Goal: Task Accomplishment & Management: Use online tool/utility

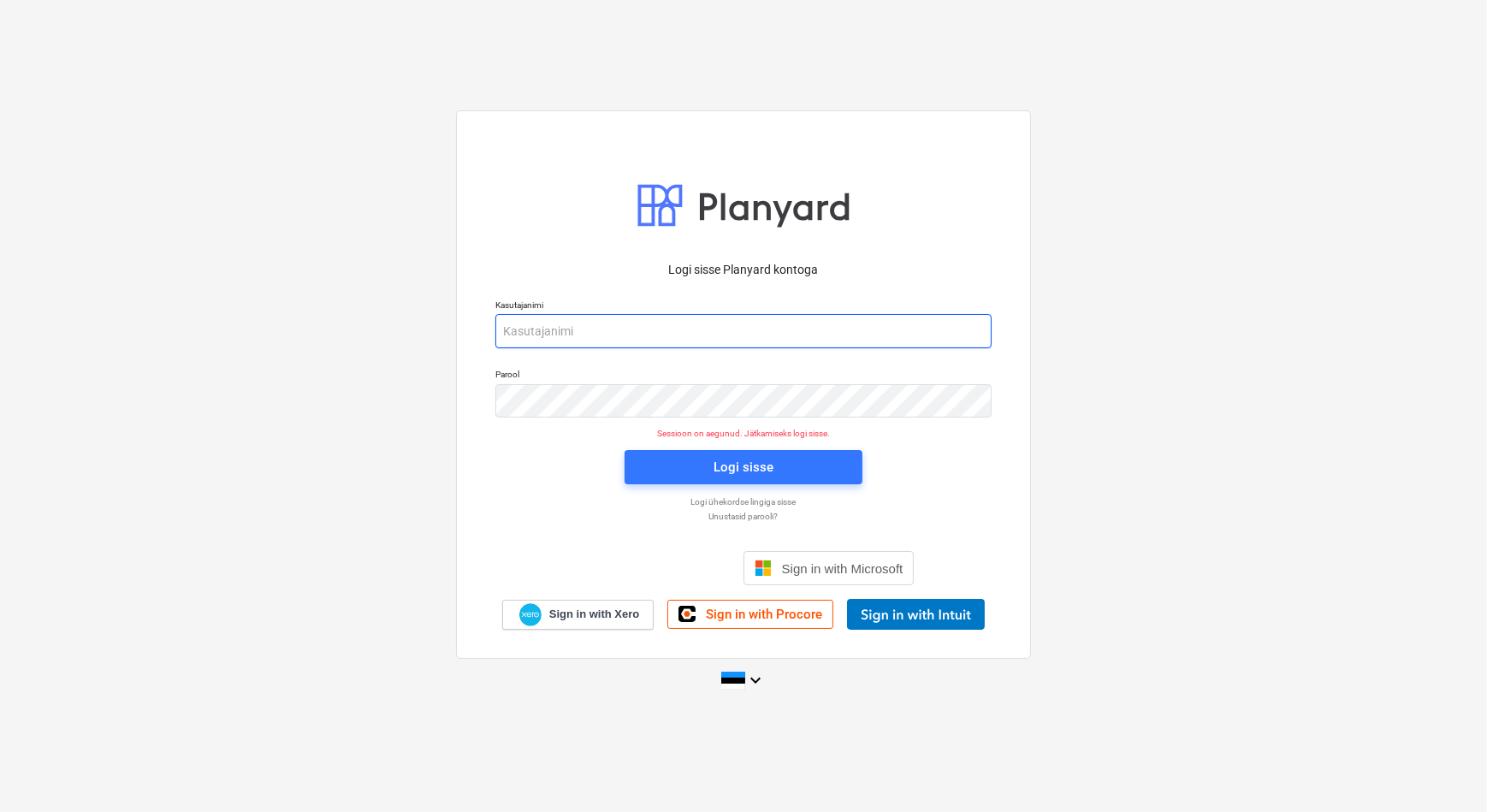
click at [565, 341] on input "email" at bounding box center [743, 331] width 496 height 34
type input "[EMAIL_ADDRESS][DOMAIN_NAME]"
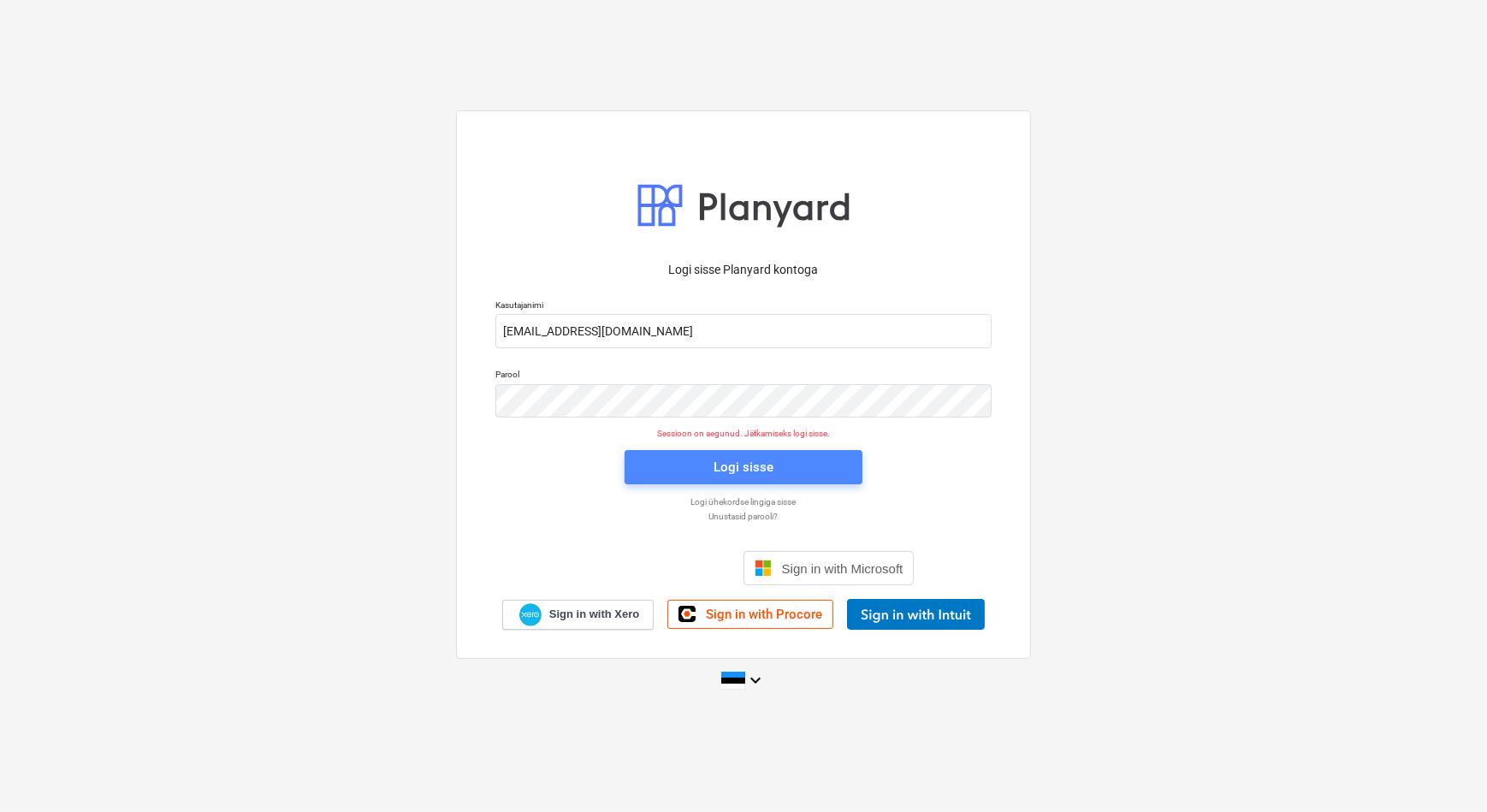
click at [718, 463] on div "Logi sisse" at bounding box center [743, 467] width 60 height 22
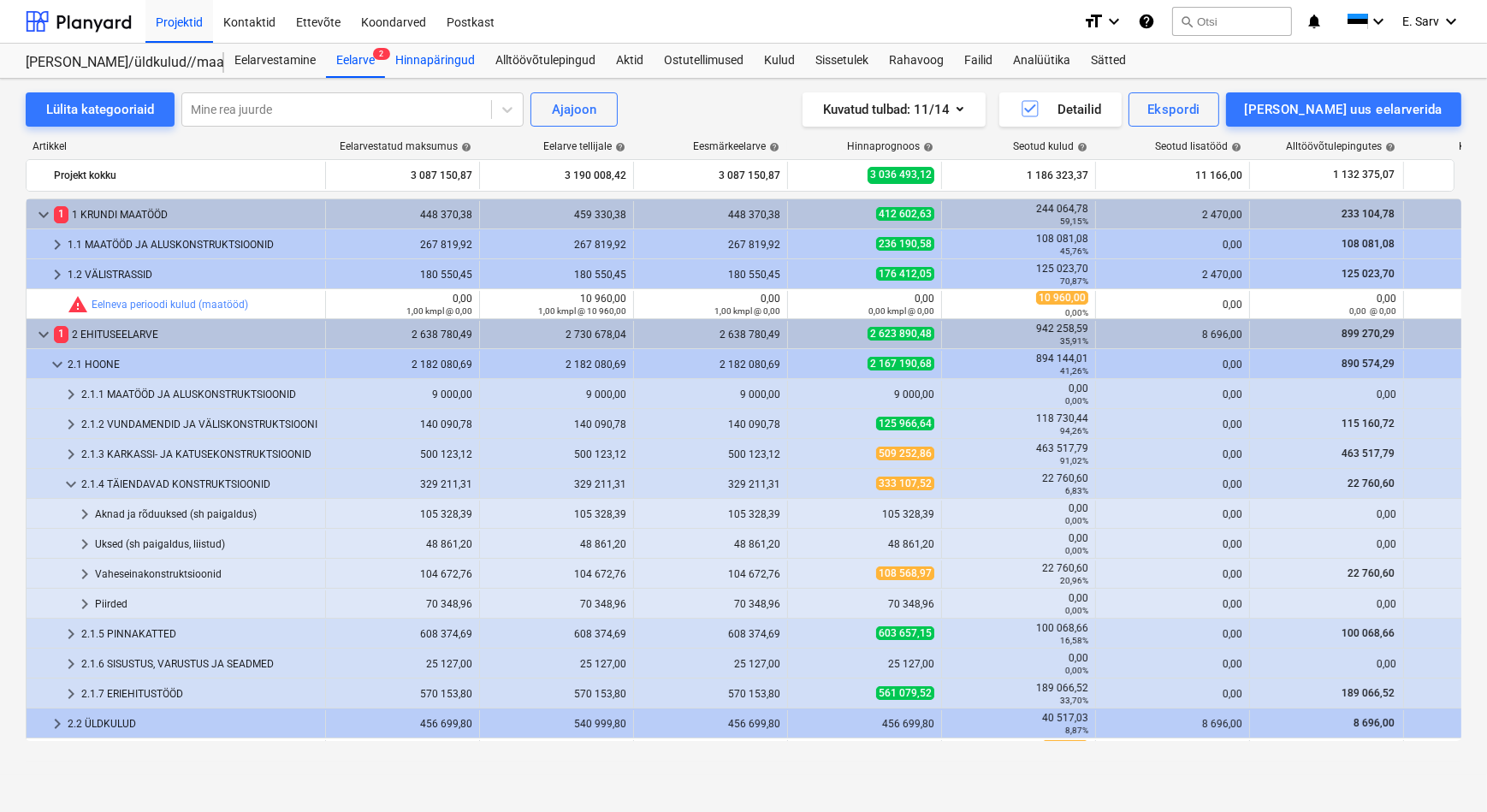
click at [408, 63] on div "Hinnapäringud" at bounding box center [435, 61] width 100 height 34
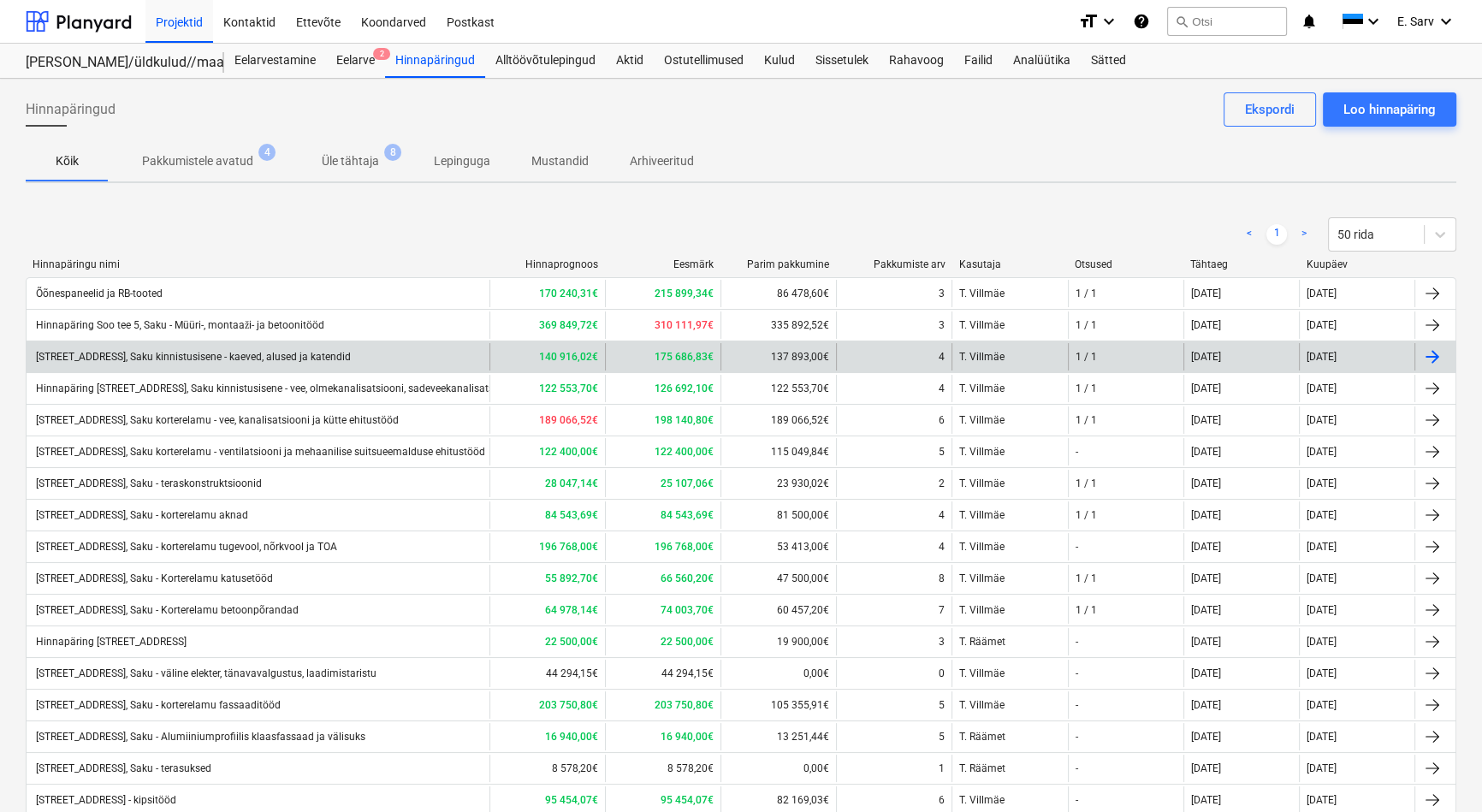
scroll to position [154, 0]
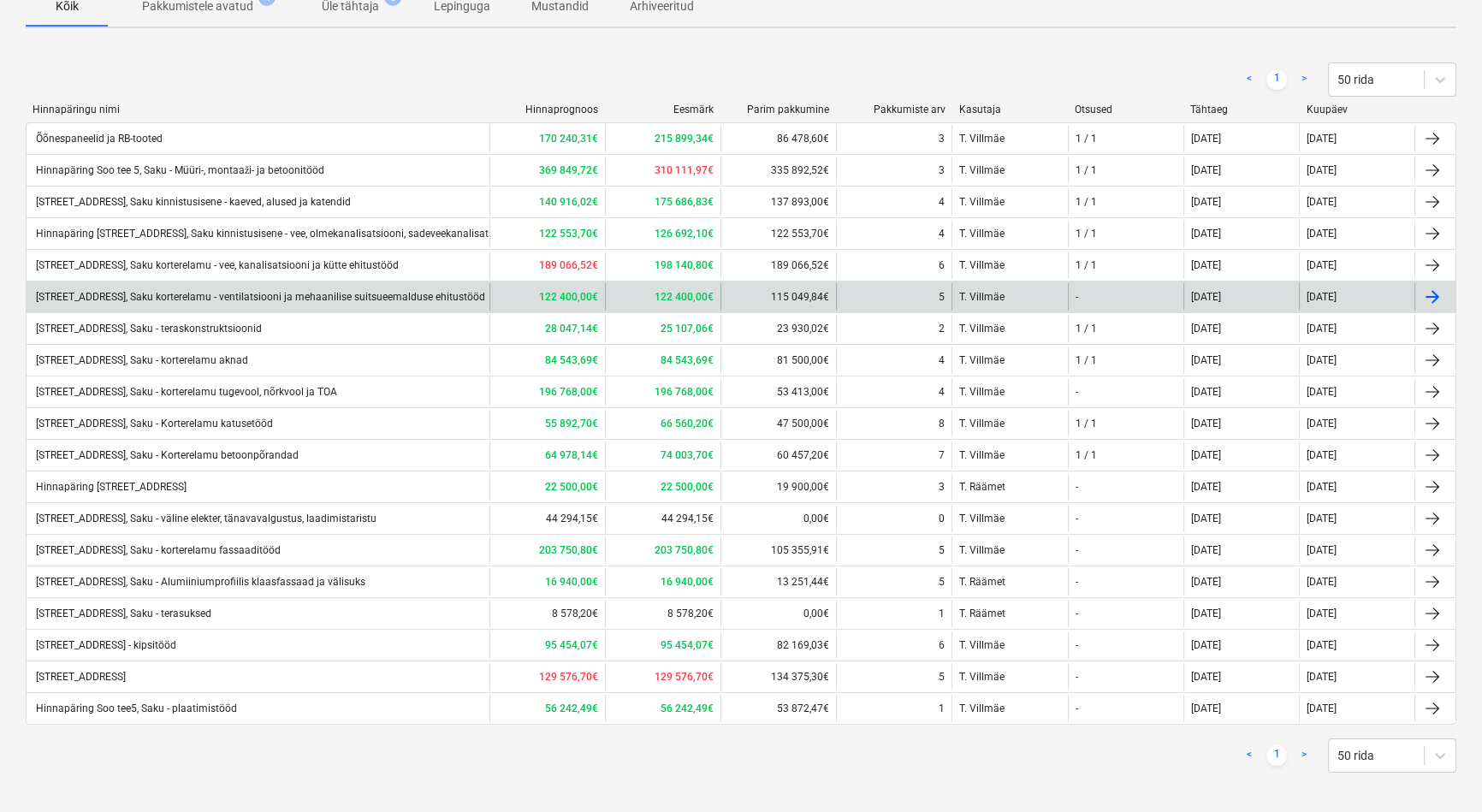
click at [384, 299] on div "[STREET_ADDRESS], Saku korterelamu - ventilatsiooni ja mehaanilise suitsueemald…" at bounding box center [259, 296] width 452 height 12
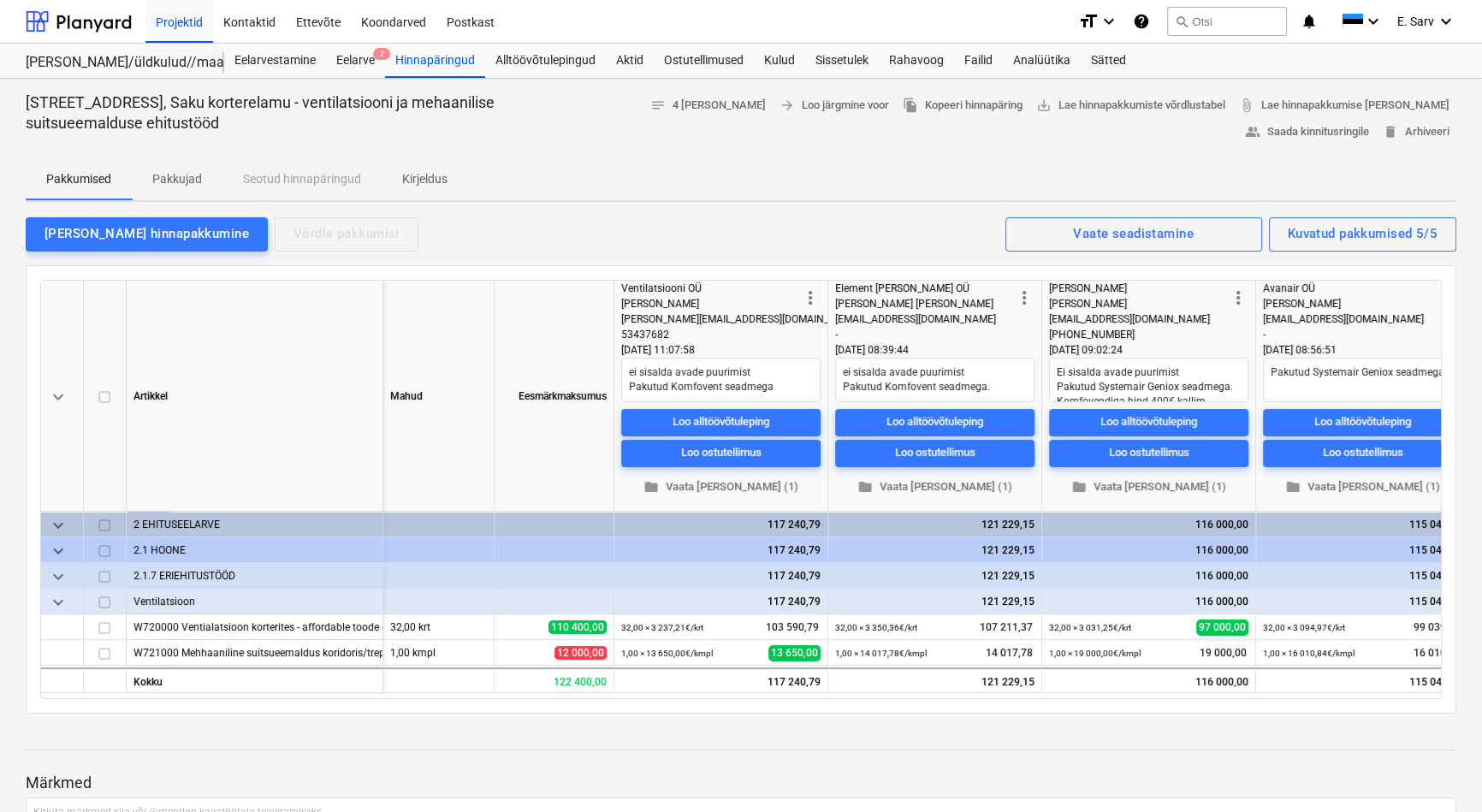
scroll to position [0, 117]
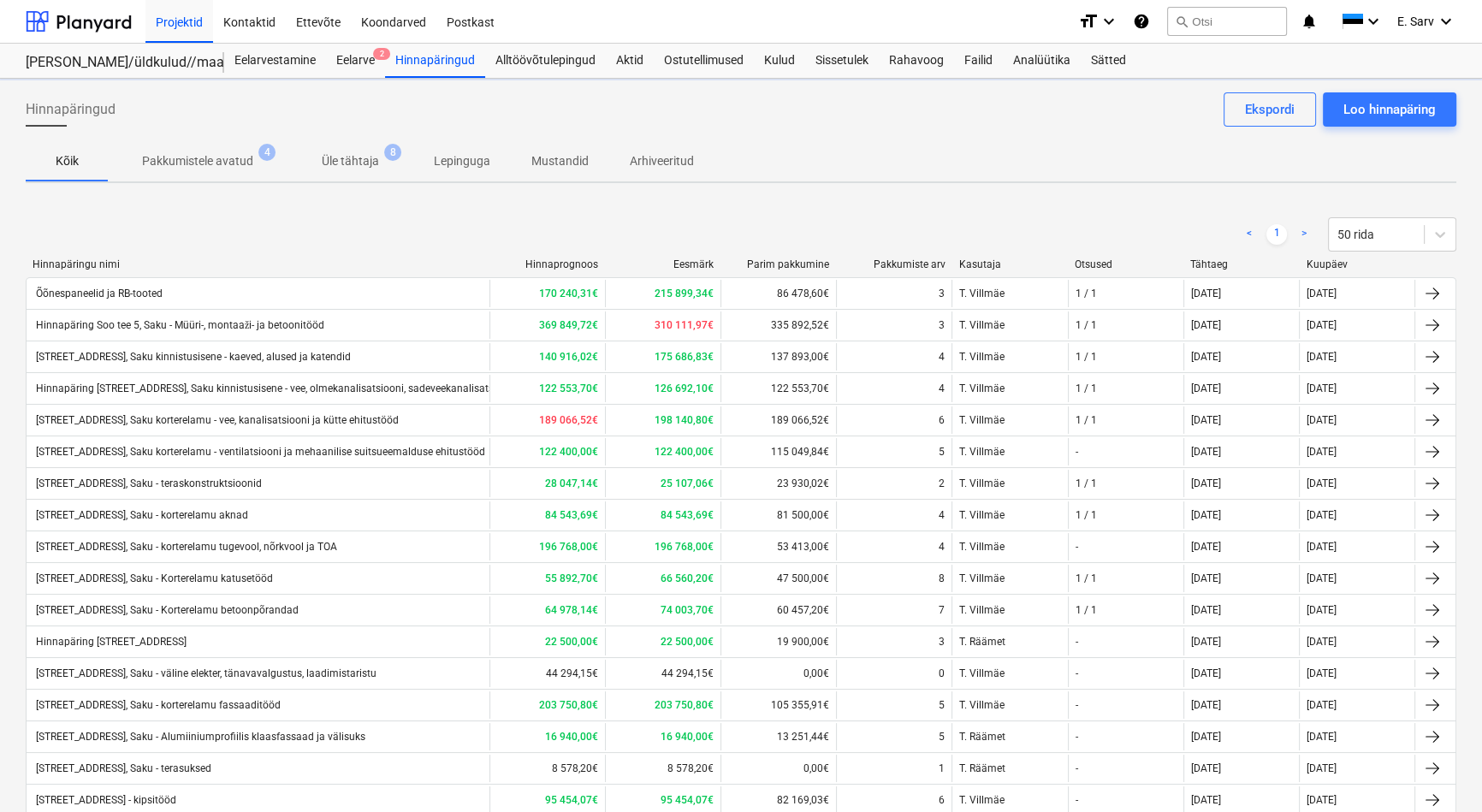
scroll to position [154, 0]
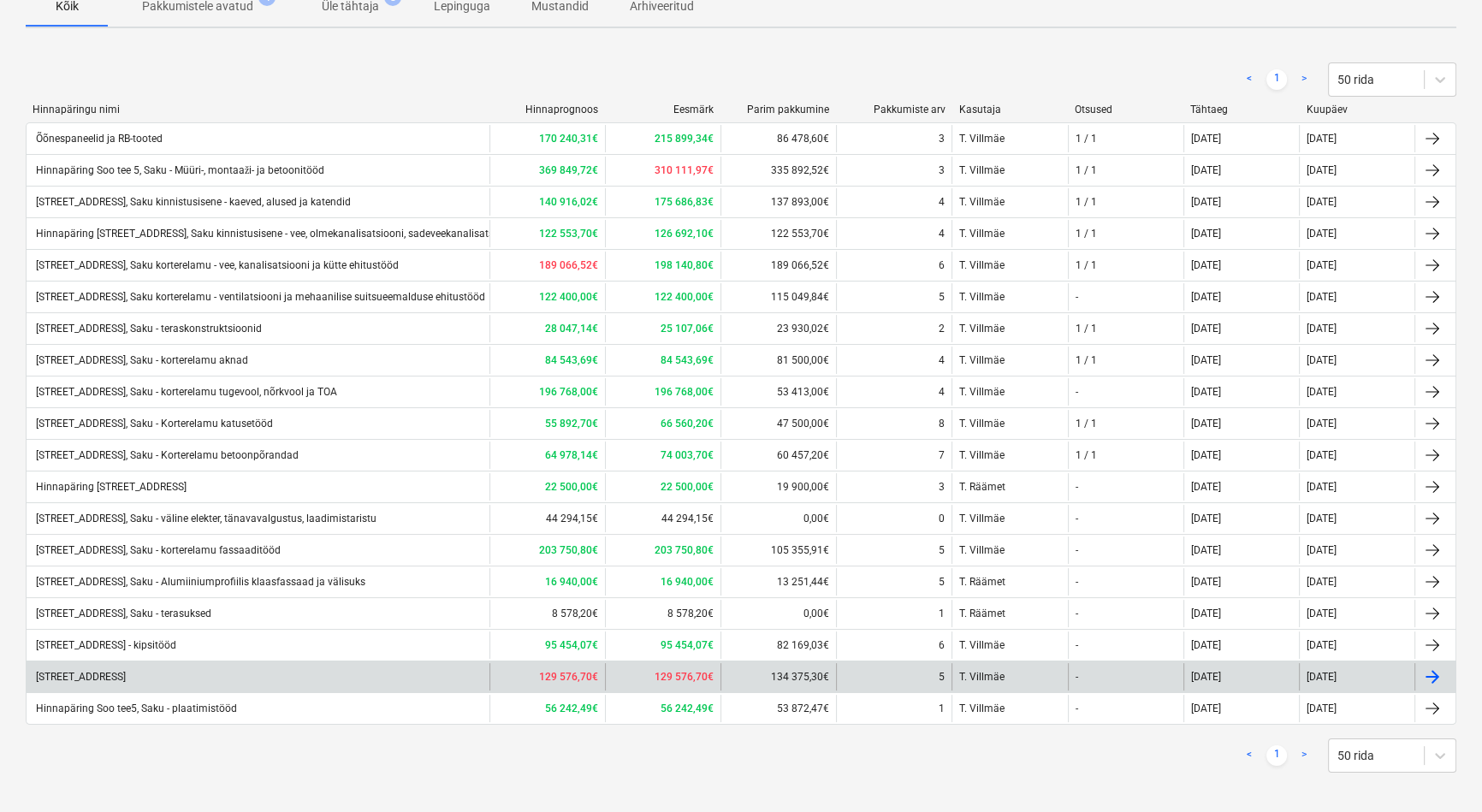
click at [126, 672] on div "[STREET_ADDRESS]" at bounding box center [79, 676] width 93 height 12
type textarea "x"
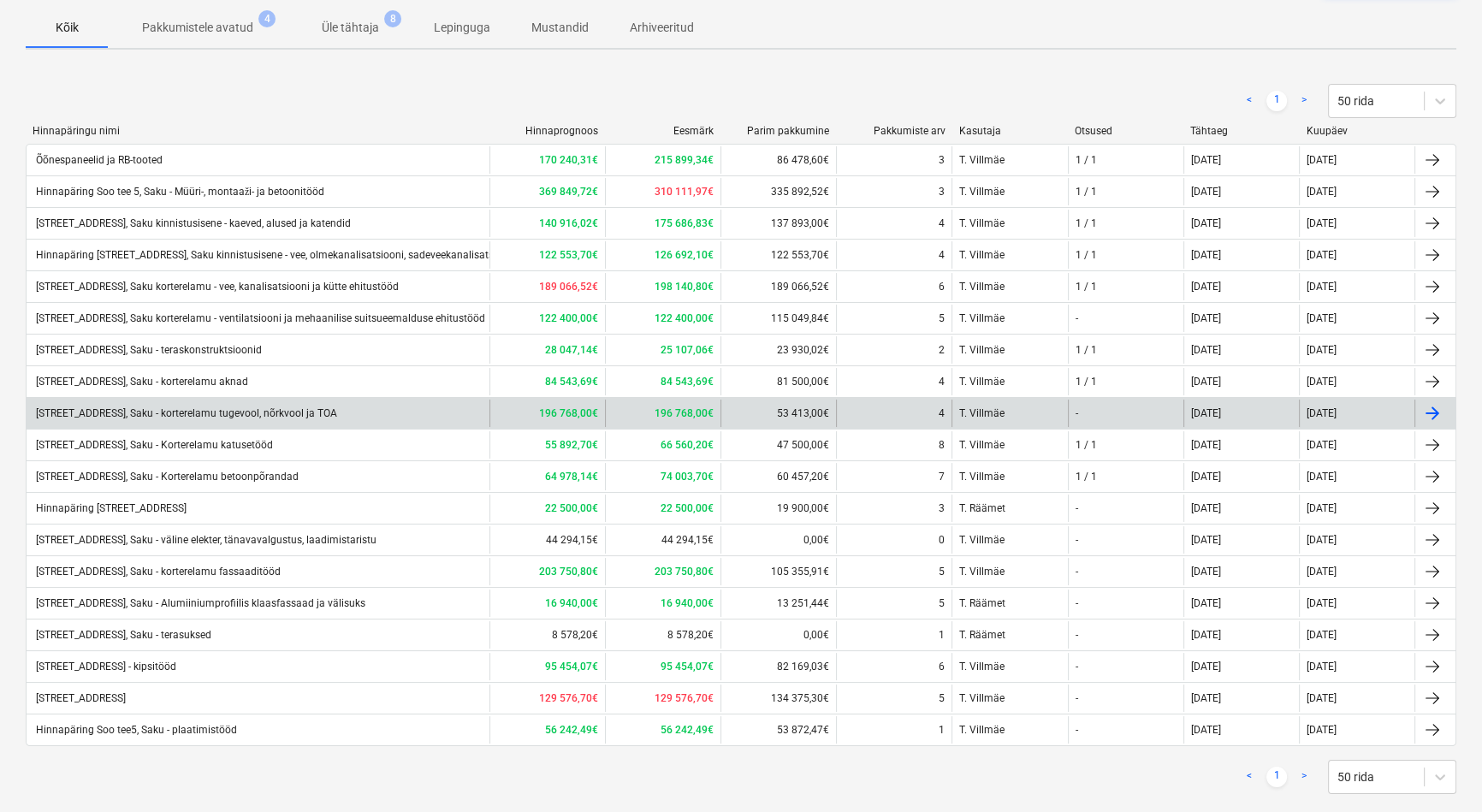
scroll to position [154, 0]
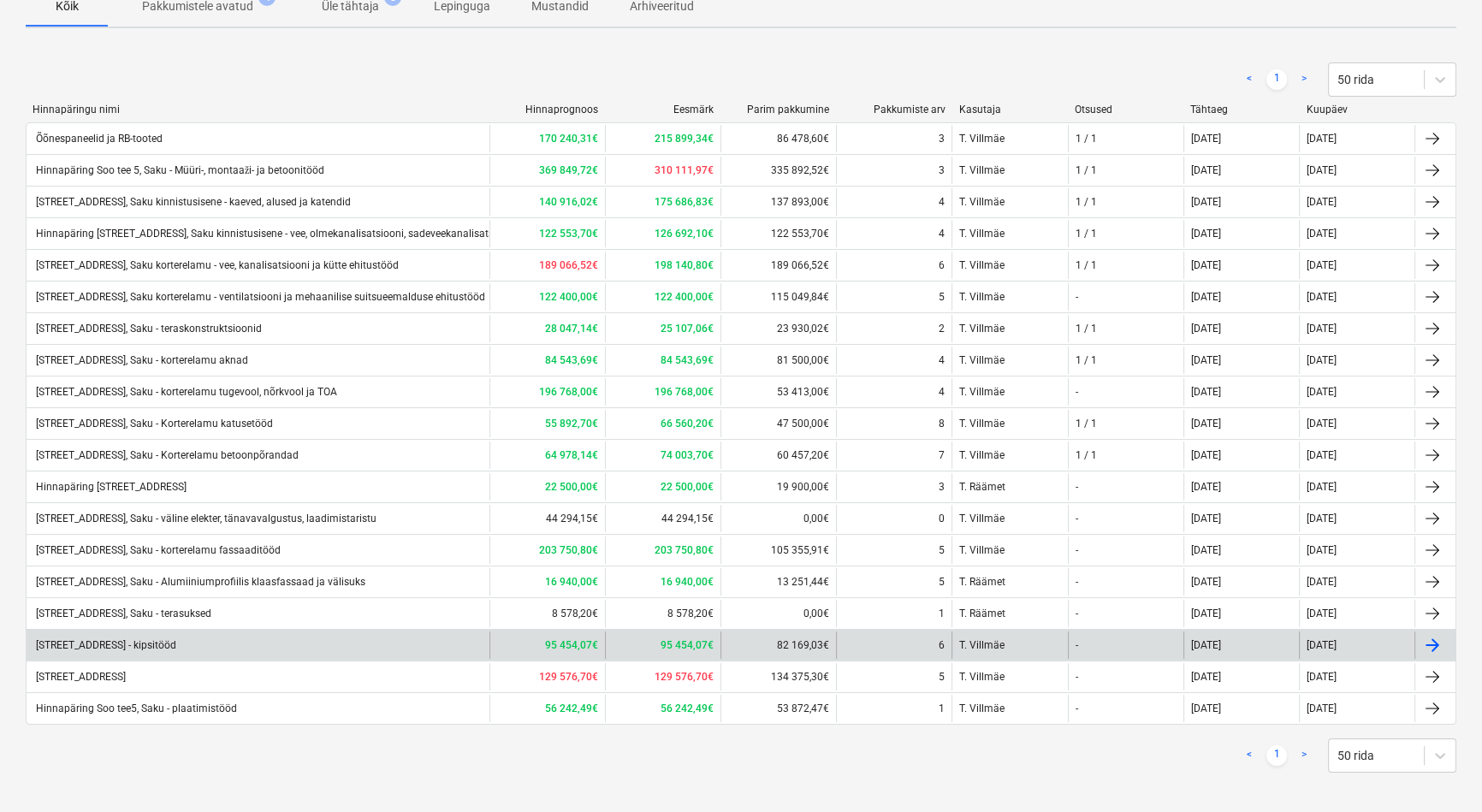
click at [176, 641] on div "[STREET_ADDRESS] - kipsitööd" at bounding box center [104, 645] width 143 height 12
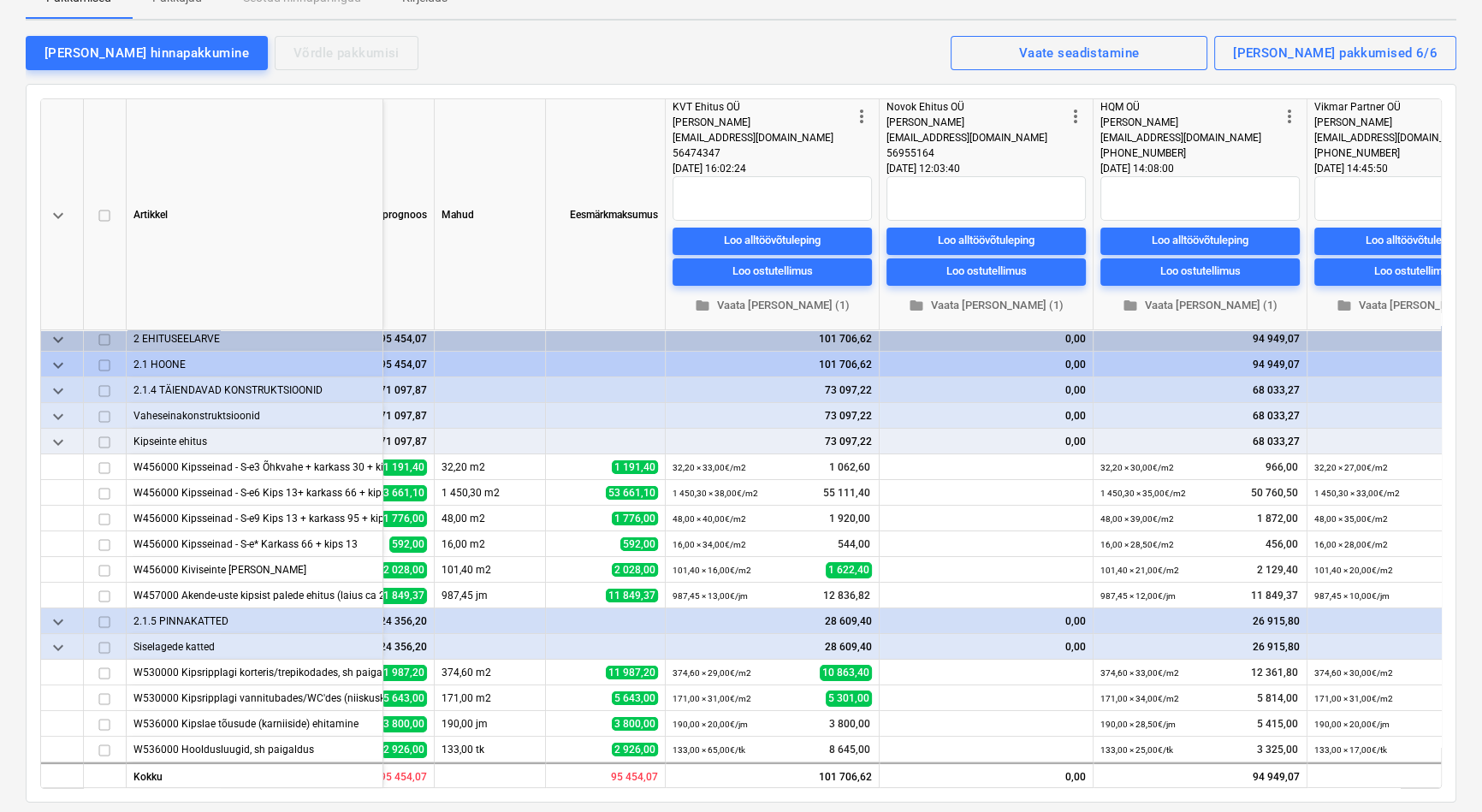
scroll to position [9, 0]
